Goal: Task Accomplishment & Management: Manage account settings

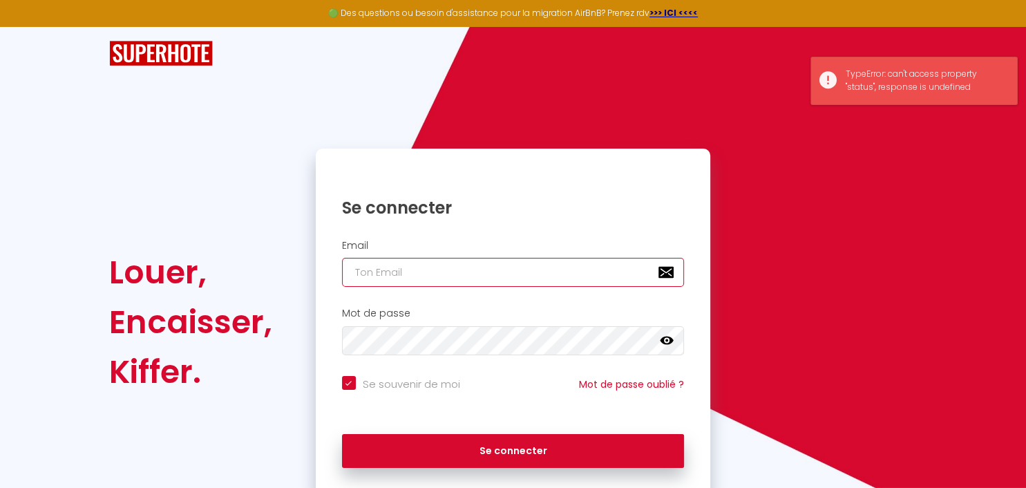
click at [453, 272] on input "email" at bounding box center [513, 272] width 343 height 29
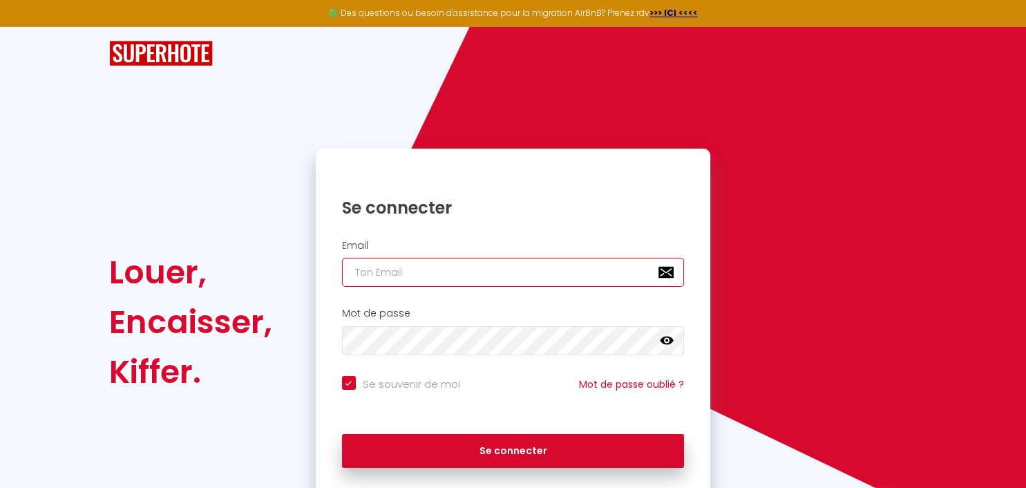
type input "[PERSON_NAME][EMAIL_ADDRESS][DOMAIN_NAME]"
checkbox input "true"
type input "[PERSON_NAME][EMAIL_ADDRESS][DOMAIN_NAME]"
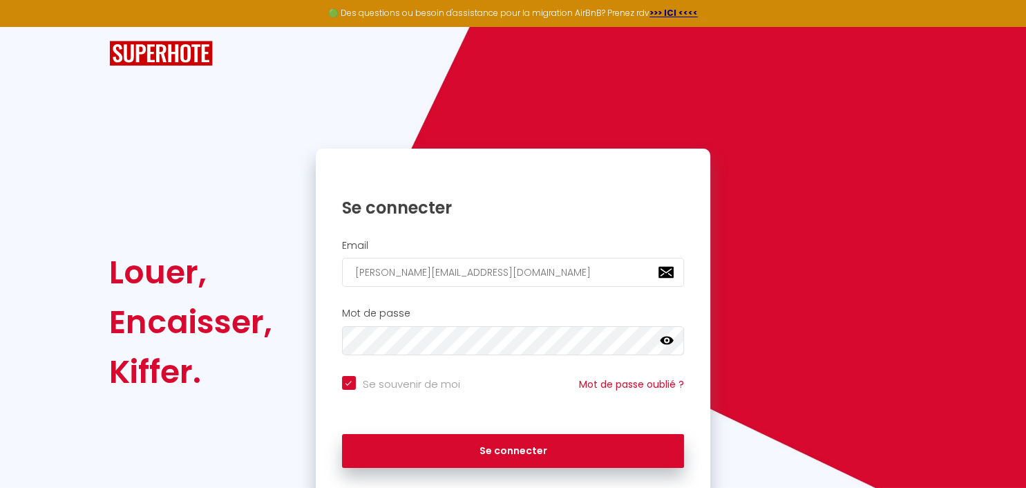
click at [663, 343] on icon at bounding box center [667, 340] width 14 height 8
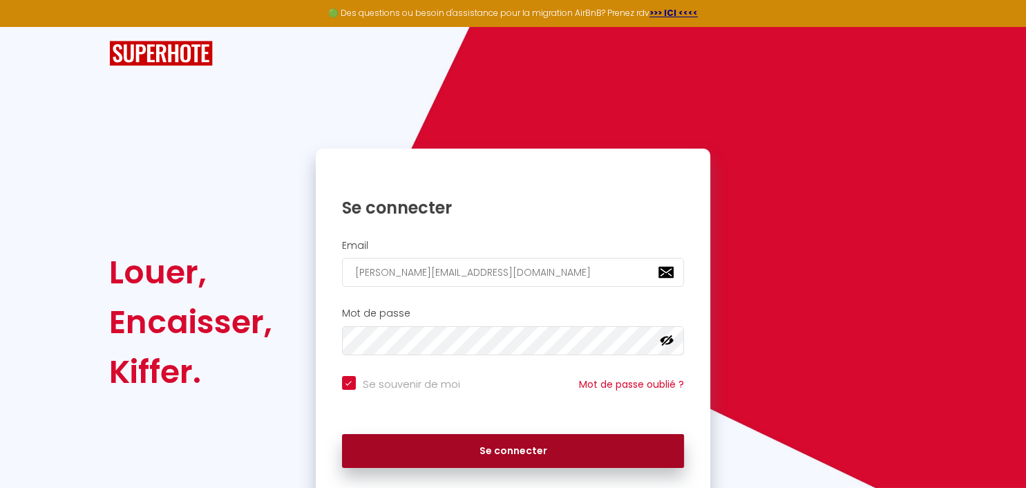
click at [531, 455] on button "Se connecter" at bounding box center [513, 451] width 343 height 35
checkbox input "true"
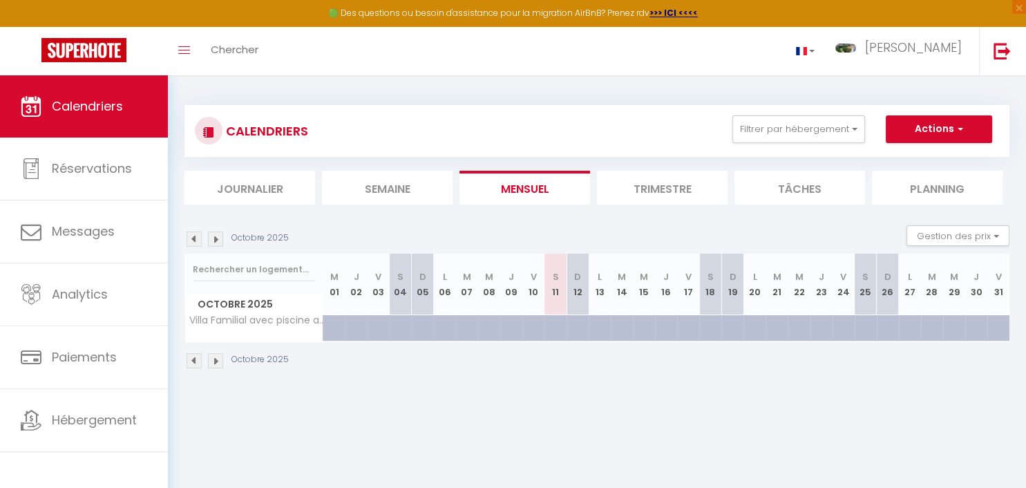
click at [659, 183] on li "Trimestre" at bounding box center [662, 188] width 131 height 34
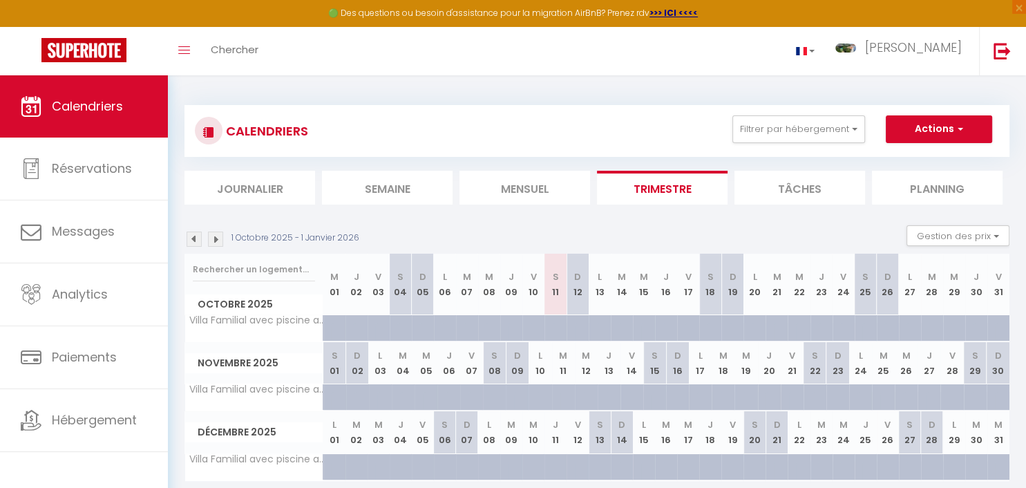
click at [219, 238] on img at bounding box center [215, 238] width 15 height 15
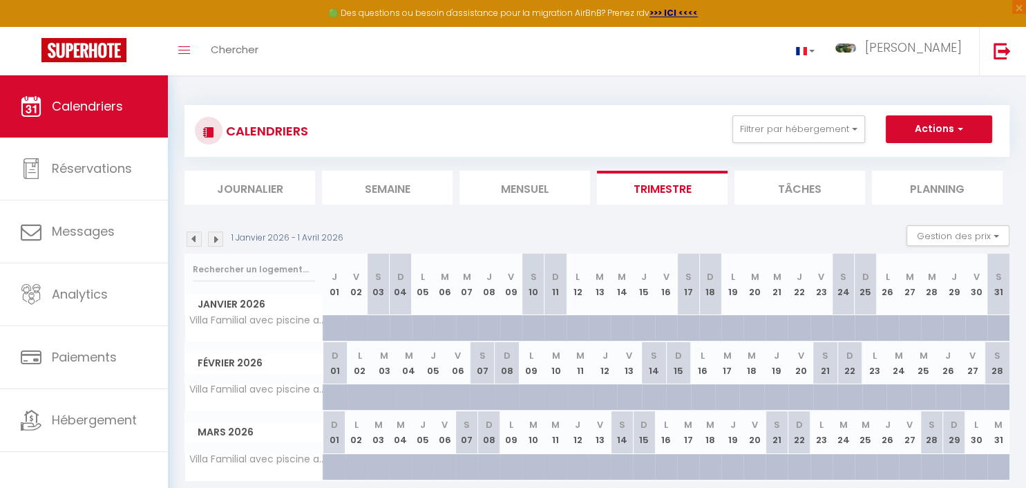
click at [219, 238] on img at bounding box center [215, 238] width 15 height 15
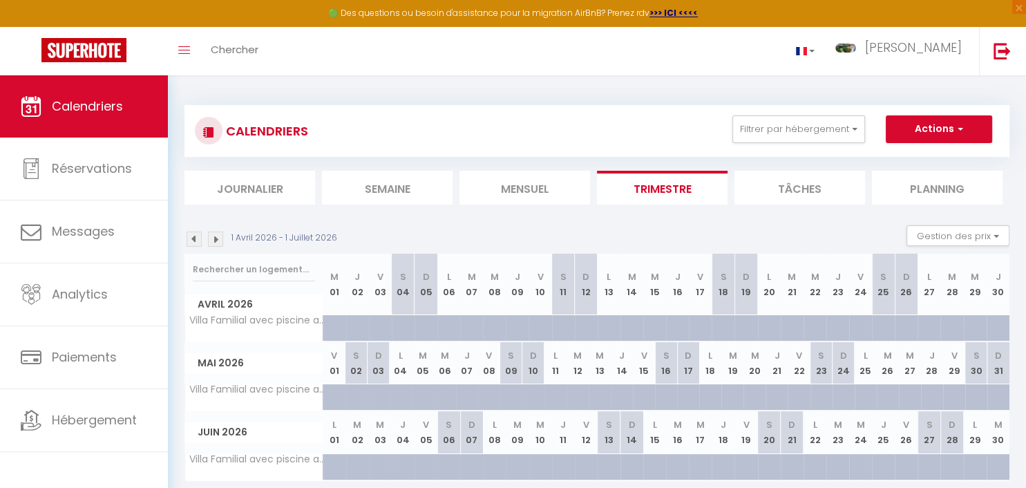
click at [219, 238] on img at bounding box center [215, 238] width 15 height 15
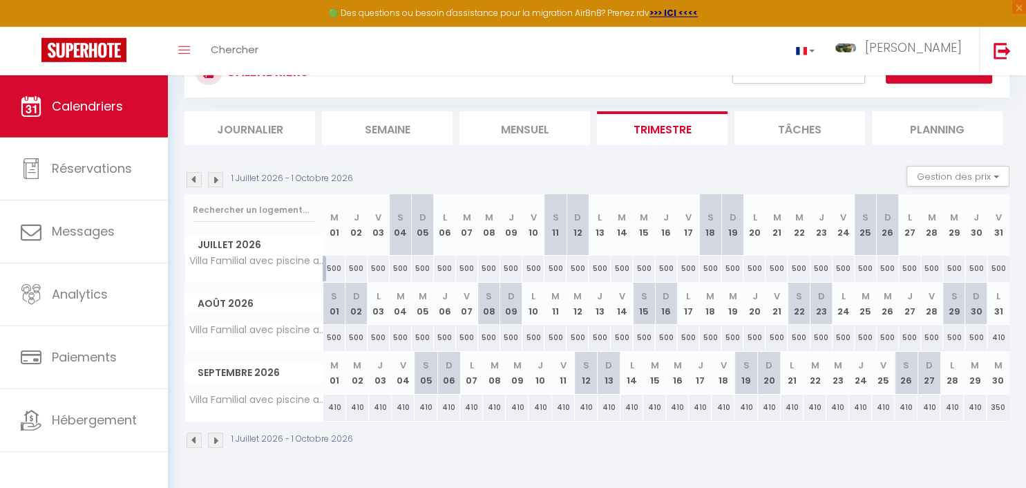
scroll to position [75, 0]
